Goal: Transaction & Acquisition: Purchase product/service

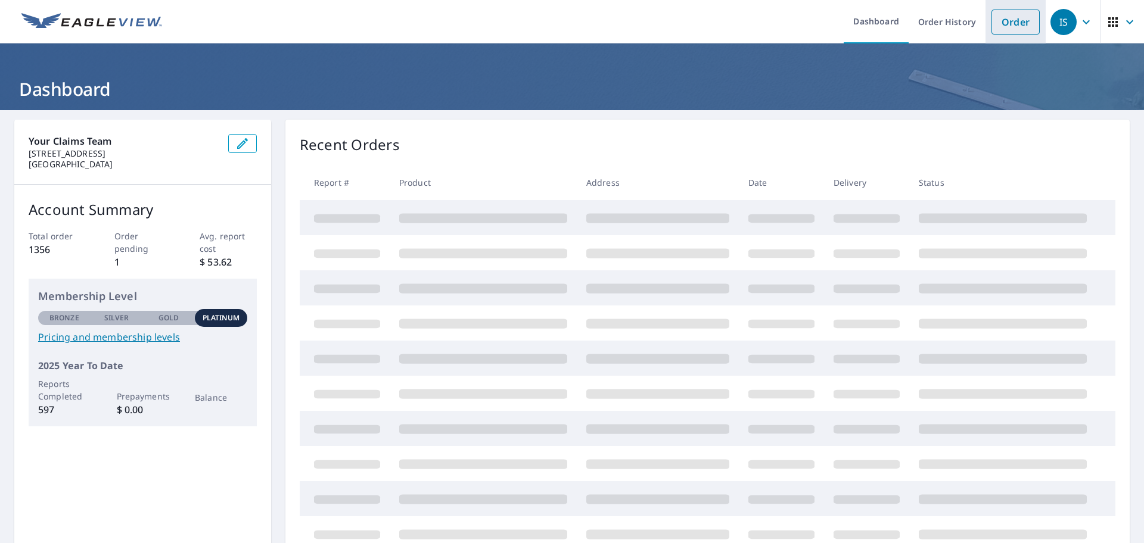
click at [1002, 32] on link "Order" at bounding box center [1016, 22] width 48 height 25
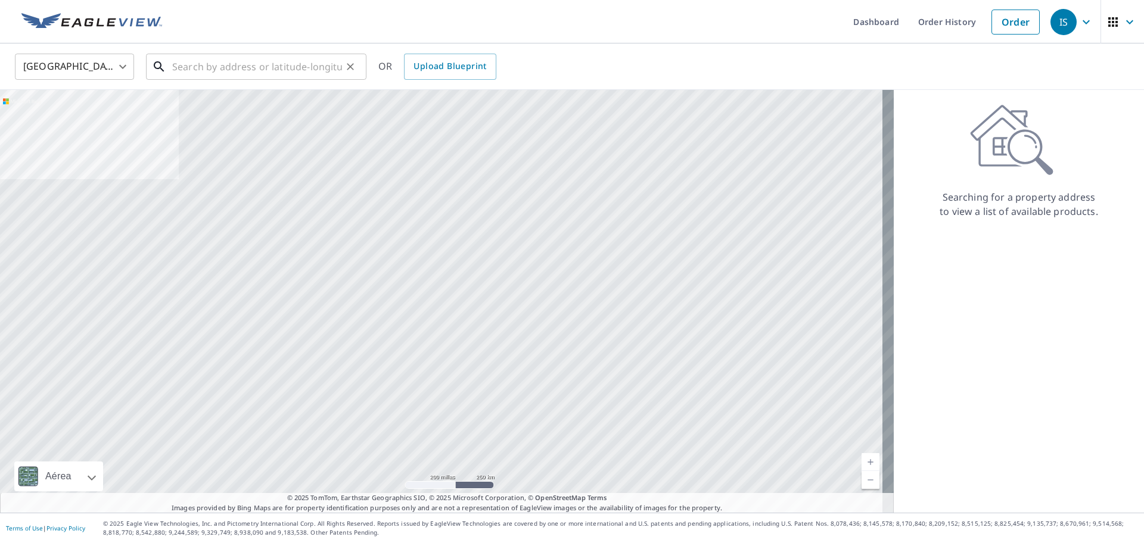
click at [237, 67] on input "text" at bounding box center [257, 66] width 170 height 33
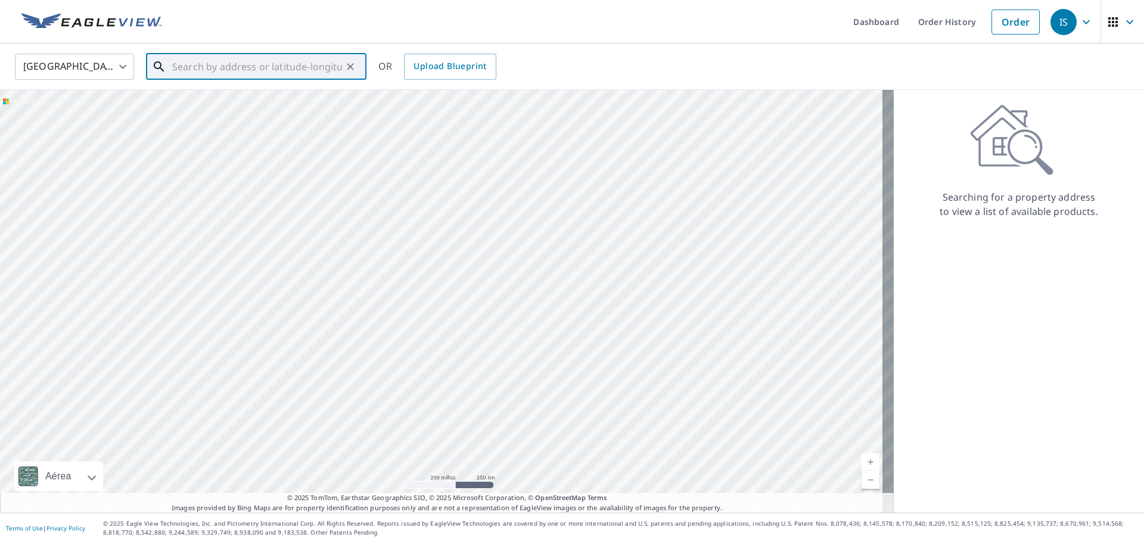
paste input "[STREET_ADDRESS][US_STATE][US_STATE]"
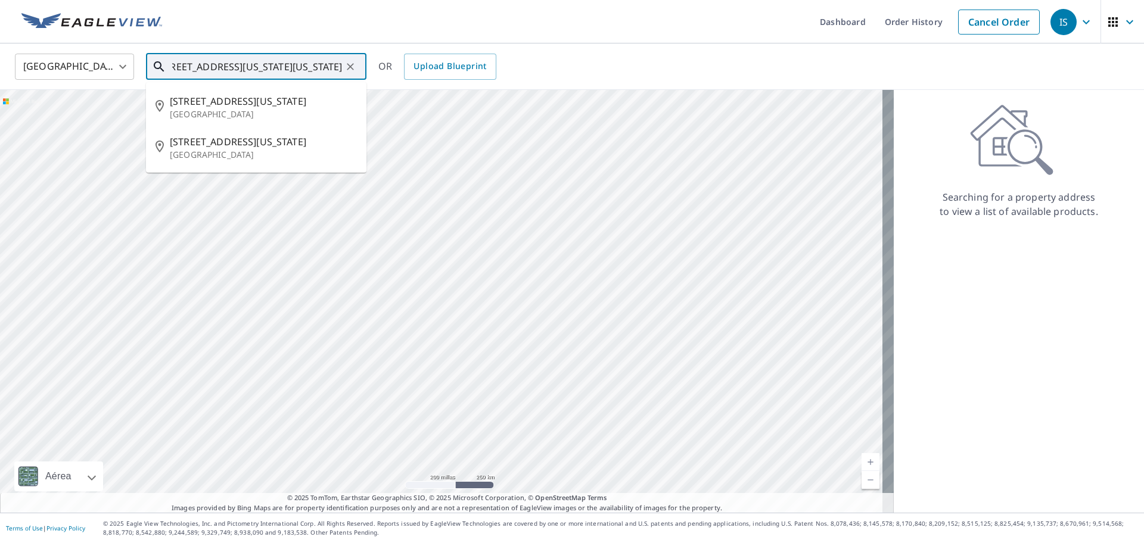
type input "[STREET_ADDRESS][US_STATE][US_STATE]"
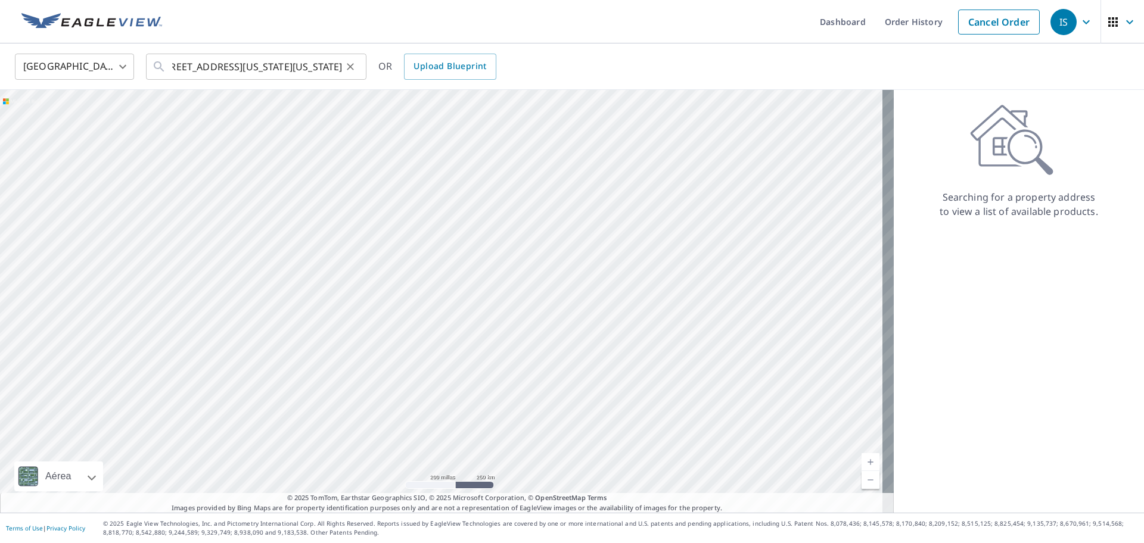
scroll to position [0, 0]
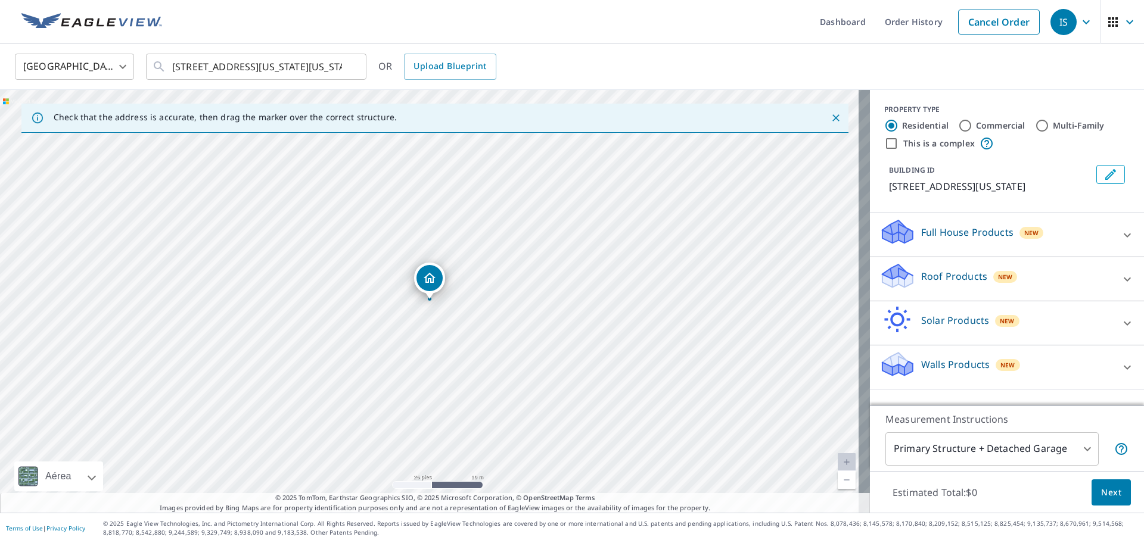
click at [928, 372] on div "Walls Products New" at bounding box center [997, 367] width 234 height 34
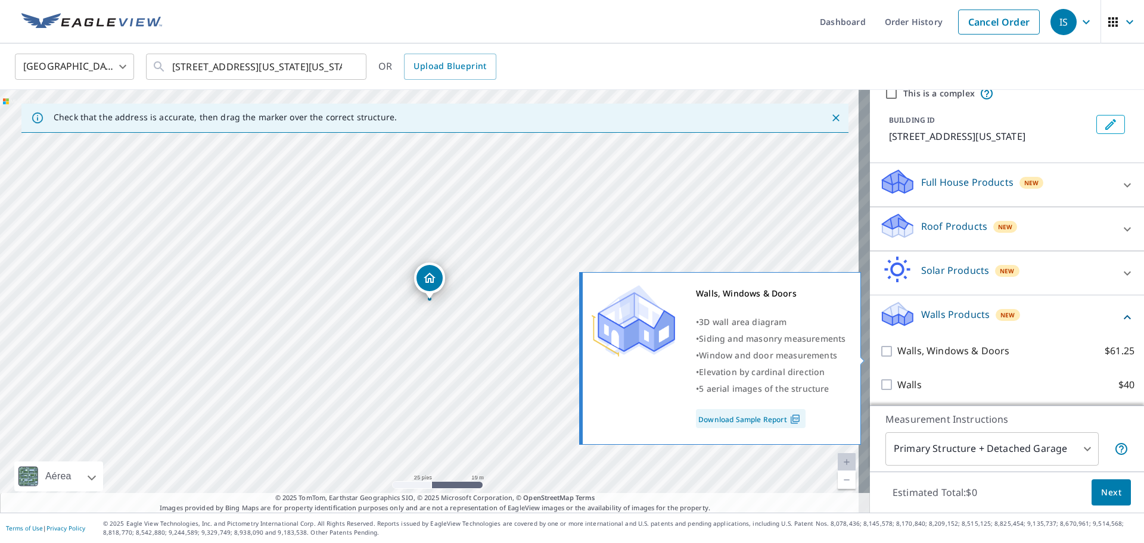
scroll to position [51, 0]
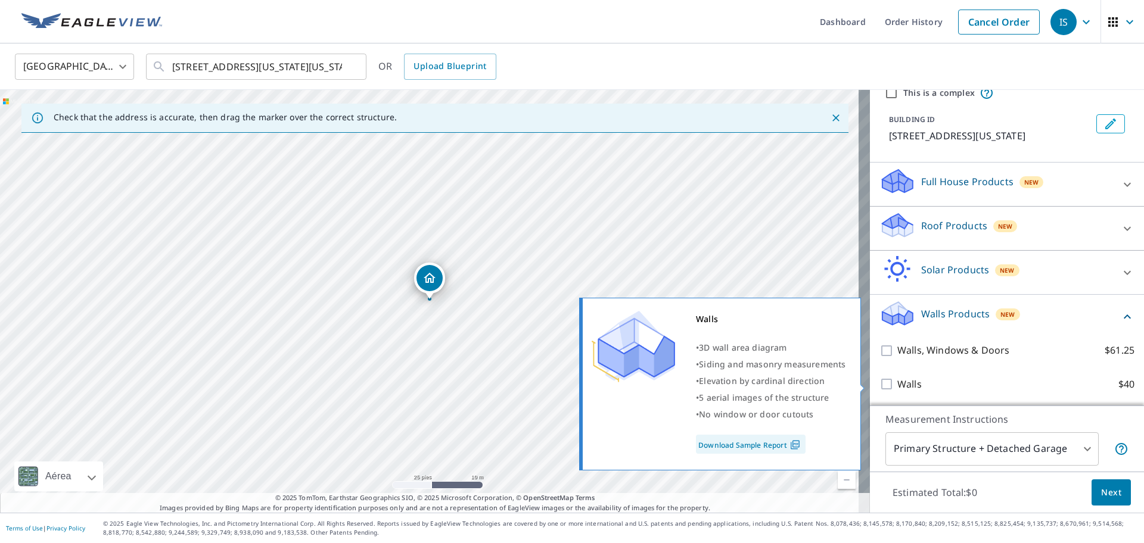
click at [880, 389] on input "Walls $40" at bounding box center [889, 384] width 18 height 14
checkbox input "true"
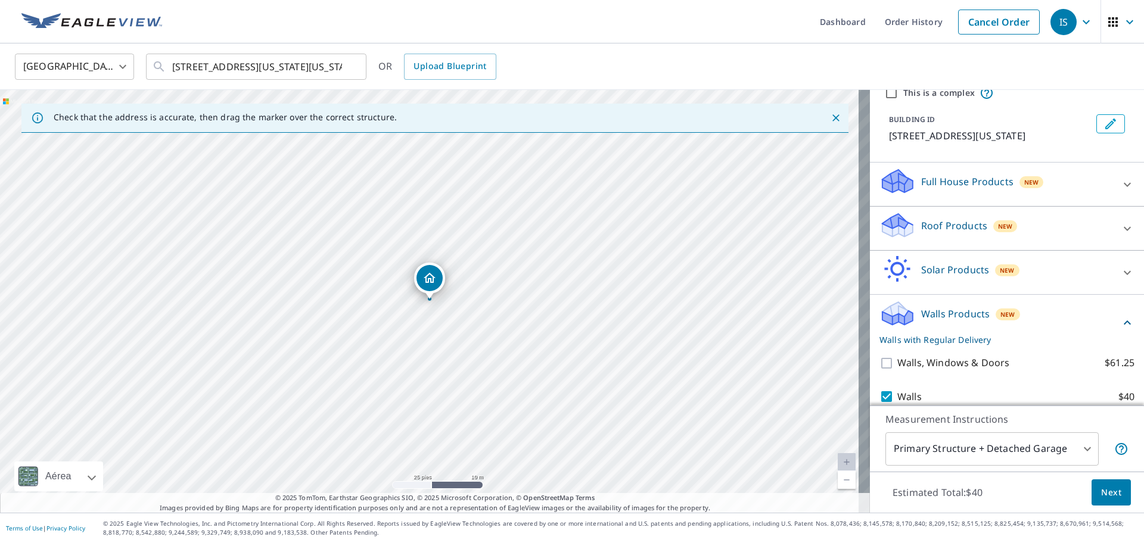
click at [995, 451] on body "IS IS Dashboard Order History Cancel Order IS [GEOGRAPHIC_DATA] [GEOGRAPHIC_DAT…" at bounding box center [572, 271] width 1144 height 543
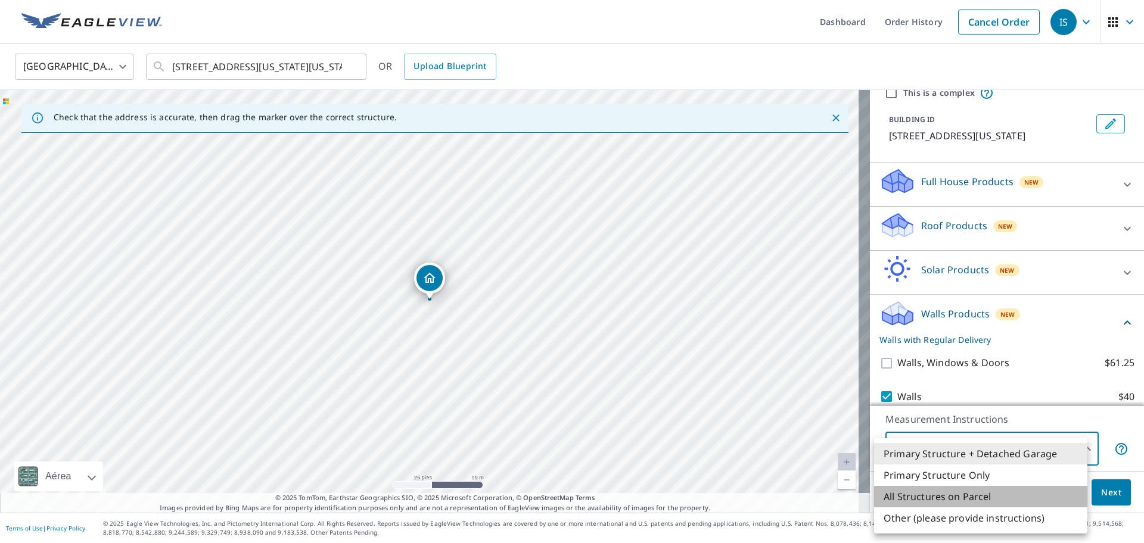
click at [955, 501] on li "All Structures on Parcel" at bounding box center [980, 496] width 213 height 21
type input "3"
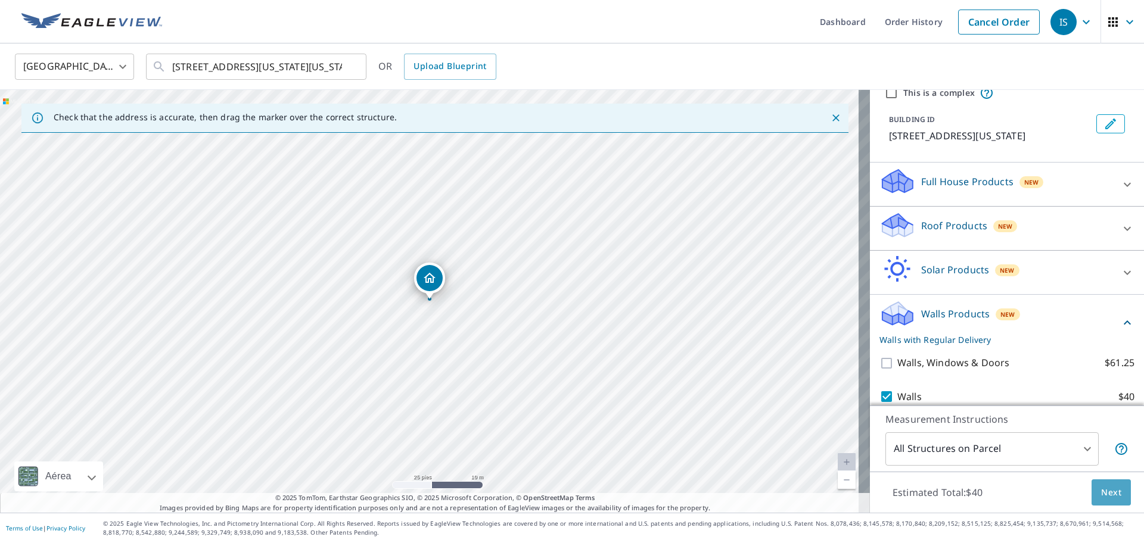
click at [1101, 499] on span "Next" at bounding box center [1111, 493] width 20 height 15
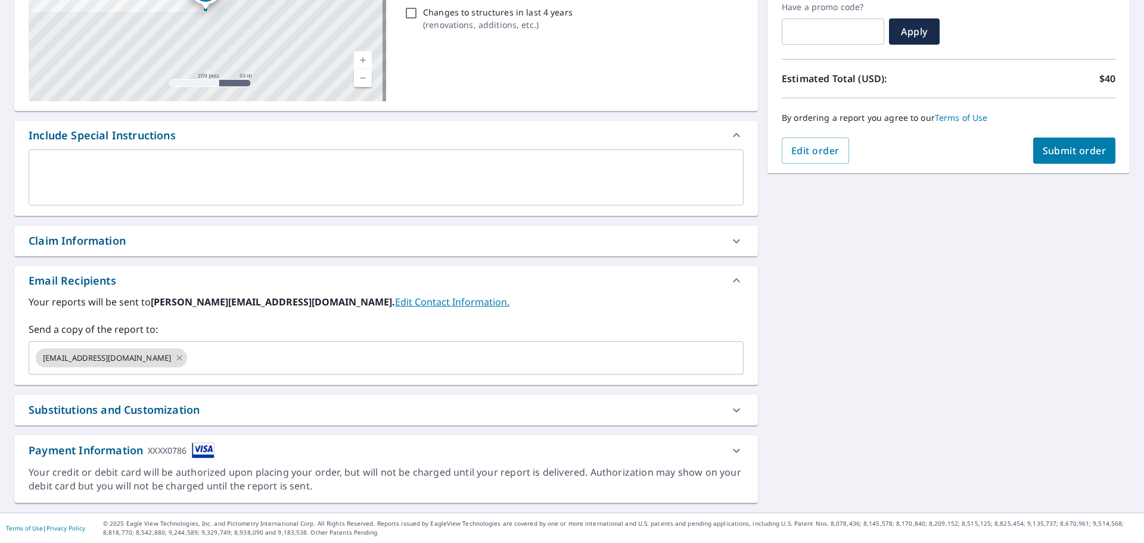
scroll to position [207, 0]
click at [158, 242] on div "Claim Information" at bounding box center [376, 241] width 694 height 16
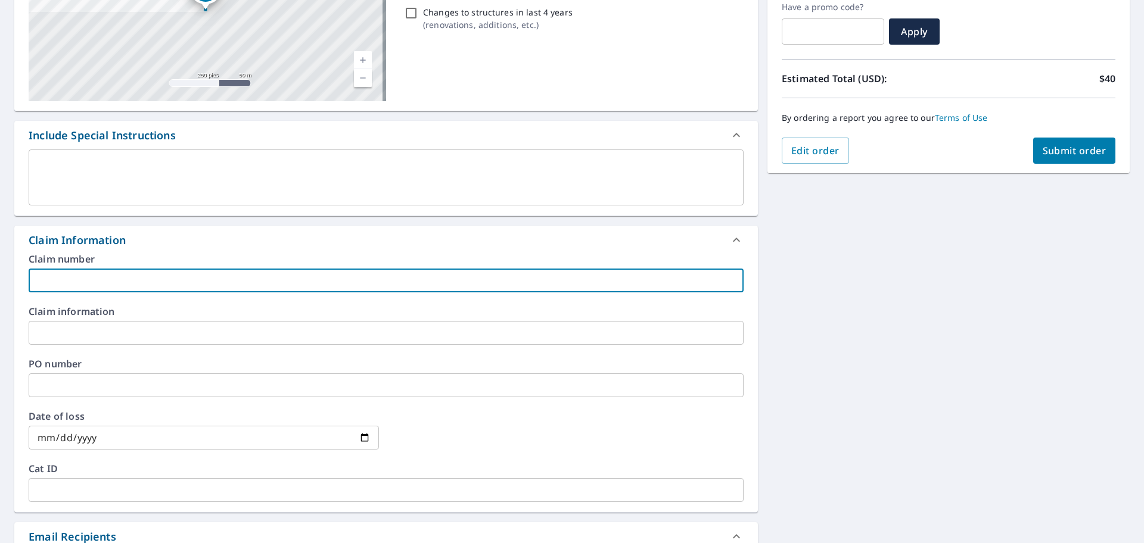
click at [159, 281] on input "text" at bounding box center [386, 281] width 715 height 24
paste input "[PERSON_NAME]"
type input "[PERSON_NAME]"
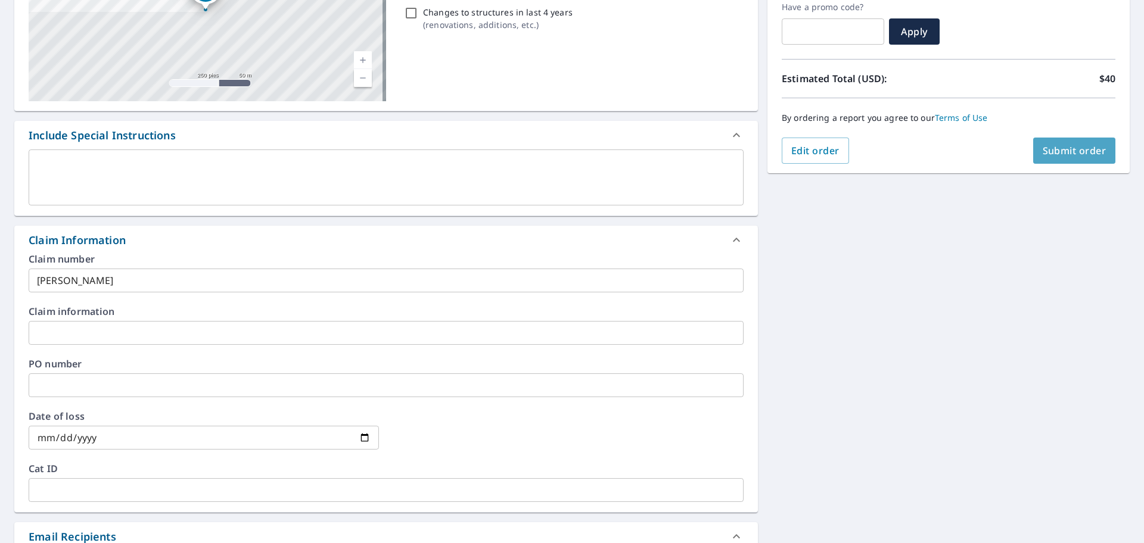
click at [1076, 148] on span "Submit order" at bounding box center [1075, 150] width 64 height 13
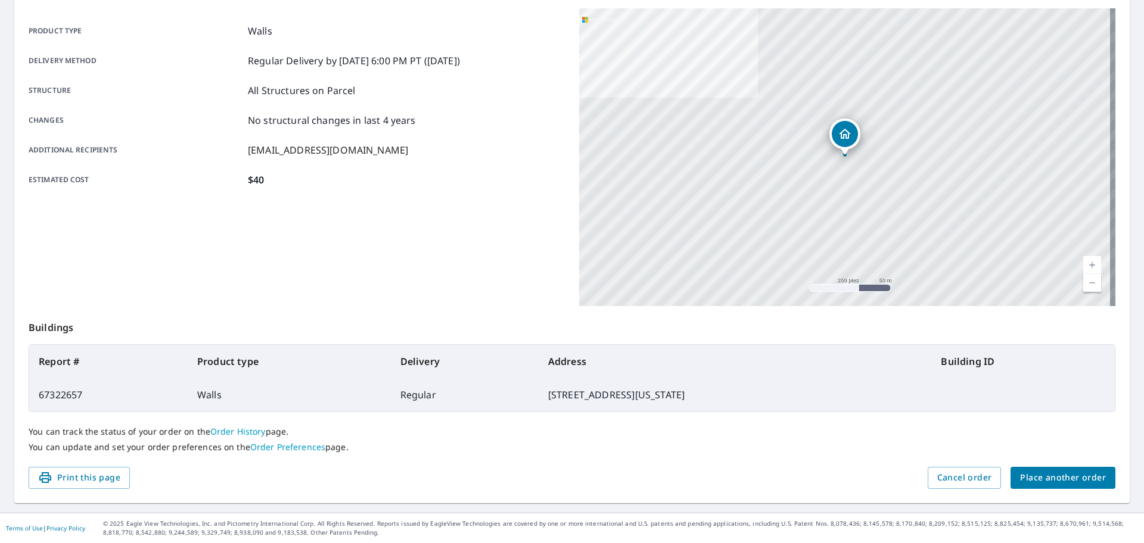
scroll to position [158, 0]
